Goal: Task Accomplishment & Management: Complete application form

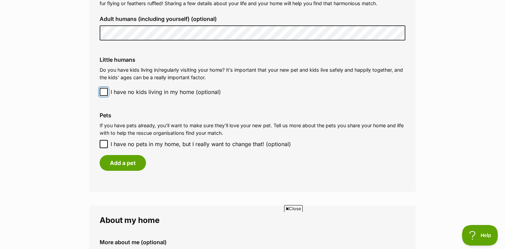
scroll to position [582, 0]
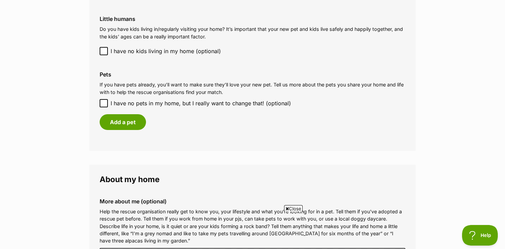
click at [109, 103] on label "I have no pets in my home, but I really want to change that! (optional)" at bounding box center [252, 103] width 305 height 8
click at [108, 103] on input "I have no pets in my home, but I really want to change that! (optional)" at bounding box center [104, 103] width 8 height 8
checkbox input "true"
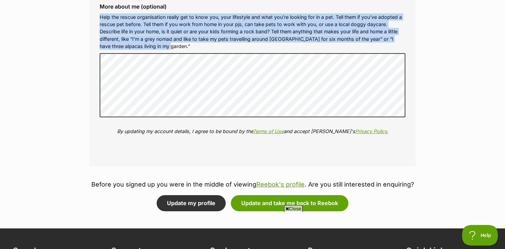
scroll to position [0, 0]
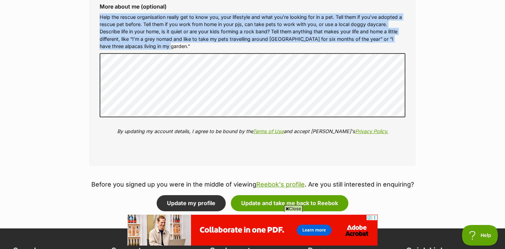
drag, startPoint x: 100, startPoint y: 16, endPoint x: 171, endPoint y: 46, distance: 77.2
click at [171, 46] on p "Help the rescue organisation really get to know you, your lifestyle and what yo…" at bounding box center [252, 31] width 305 height 37
copy p "Help the rescue organisation really get to know you, your lifestyle and what yo…"
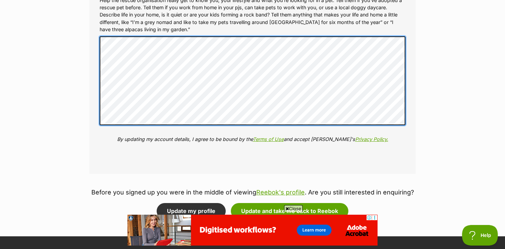
click at [384, 129] on div "More about me (optional) Help the rescue organisation really get to know you, y…" at bounding box center [252, 69] width 316 height 177
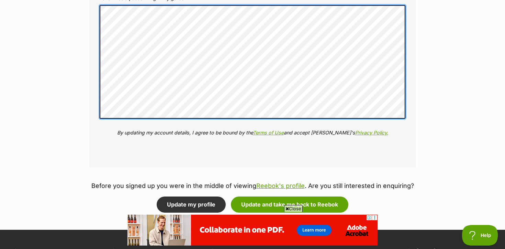
scroll to position [825, 0]
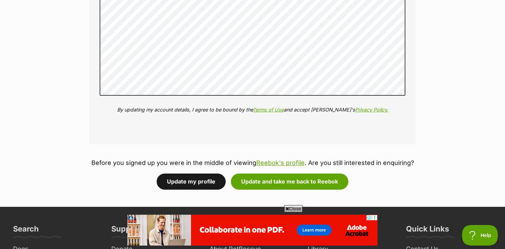
click at [199, 180] on button "Update my profile" at bounding box center [191, 182] width 69 height 16
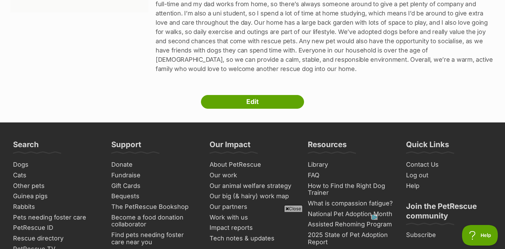
scroll to position [180, 0]
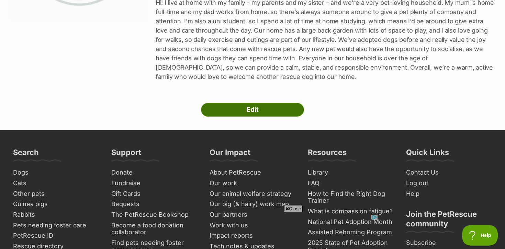
click at [255, 110] on link "Edit" at bounding box center [252, 110] width 103 height 14
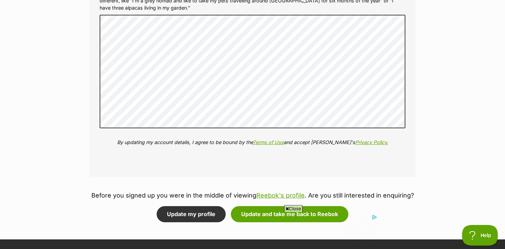
scroll to position [858, 0]
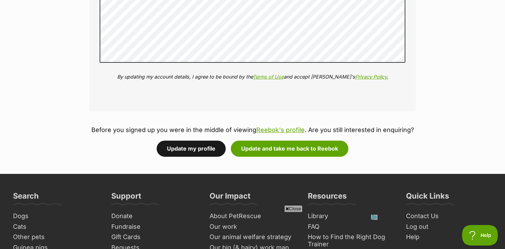
click at [198, 147] on button "Update my profile" at bounding box center [191, 149] width 69 height 16
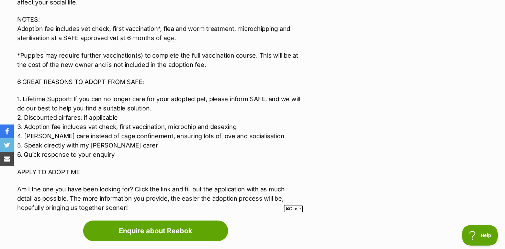
scroll to position [1003, 0]
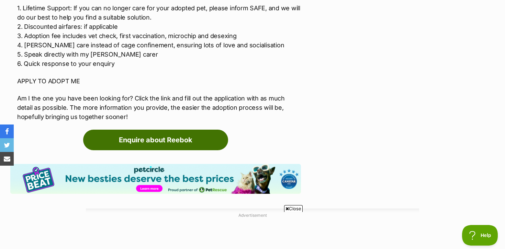
click at [144, 138] on link "Enquire about Reebok" at bounding box center [155, 140] width 145 height 21
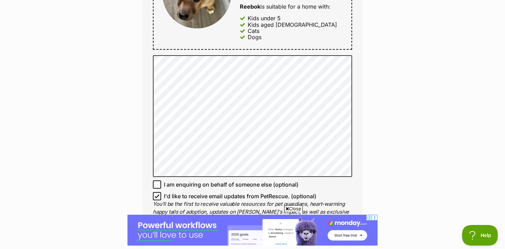
scroll to position [506, 0]
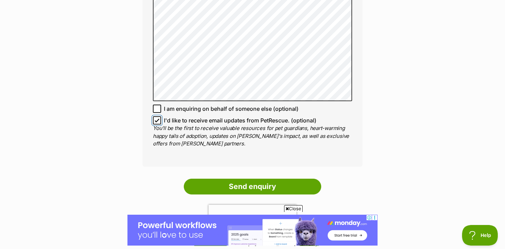
click at [156, 116] on input "I'd like to receive email updates from PetRescue. (optional)" at bounding box center [157, 120] width 8 height 8
checkbox input "false"
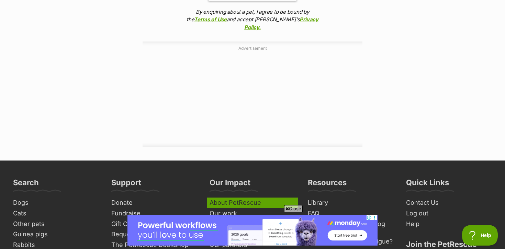
scroll to position [614, 0]
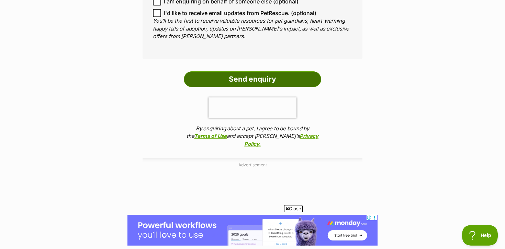
click at [239, 75] on input "Send enquiry" at bounding box center [252, 79] width 137 height 16
